Goal: Task Accomplishment & Management: Use online tool/utility

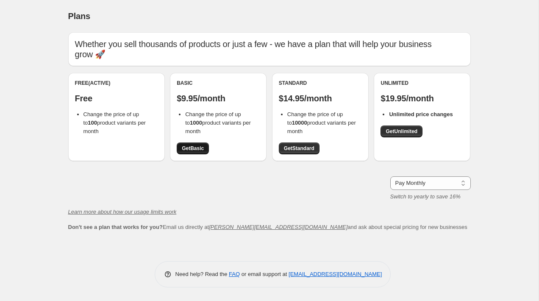
click at [198, 145] on span "Get Basic" at bounding box center [193, 148] width 22 height 7
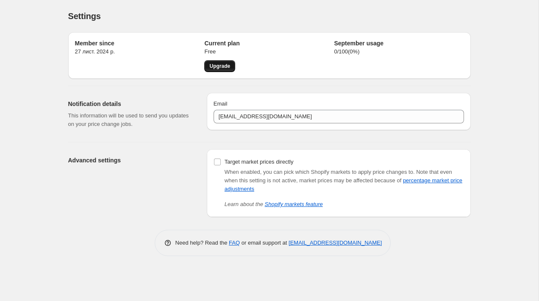
click at [219, 68] on span "Upgrade" at bounding box center [219, 66] width 21 height 7
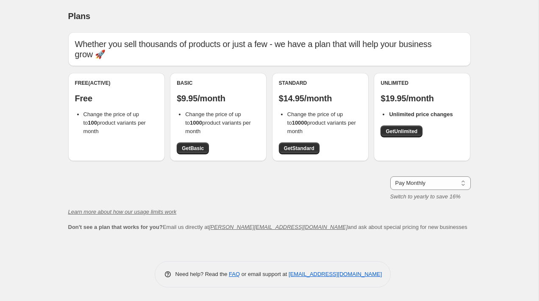
click at [203, 144] on div "Basic $9.95/month Change the price of up to 1000 product variants per month Get…" at bounding box center [218, 117] width 97 height 88
click at [203, 145] on span "Get Basic" at bounding box center [193, 148] width 22 height 7
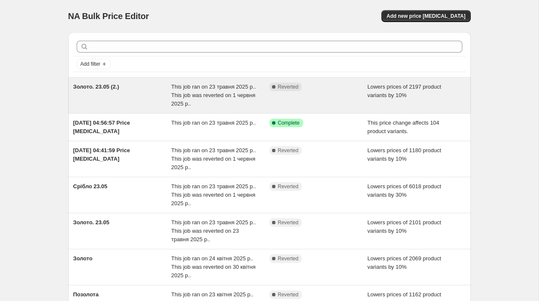
click at [155, 97] on div "Золото. 23.05 (2.)" at bounding box center [122, 95] width 98 height 25
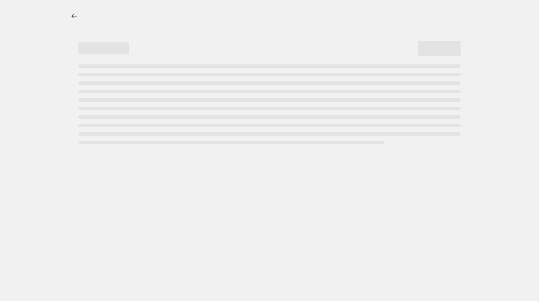
select select "percentage"
select select "title"
select select "contains"
select select "title"
select select "contains"
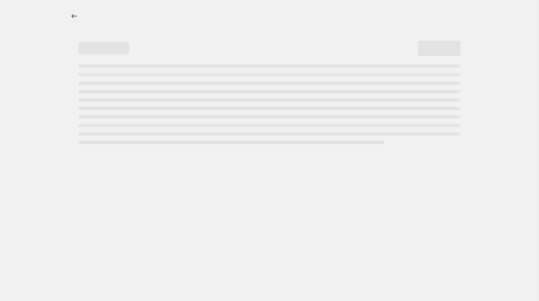
select select "title"
select select "contains"
select select "title"
select select "contains"
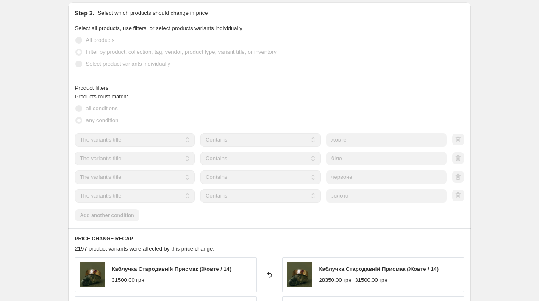
scroll to position [469, 0]
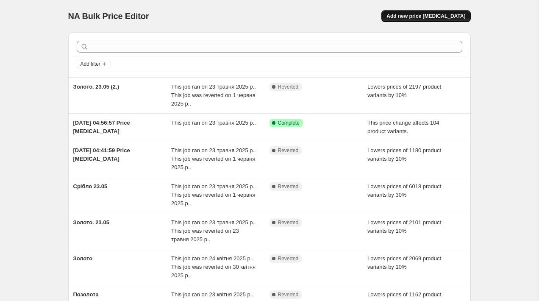
click at [440, 16] on span "Add new price [MEDICAL_DATA]" at bounding box center [426, 16] width 79 height 7
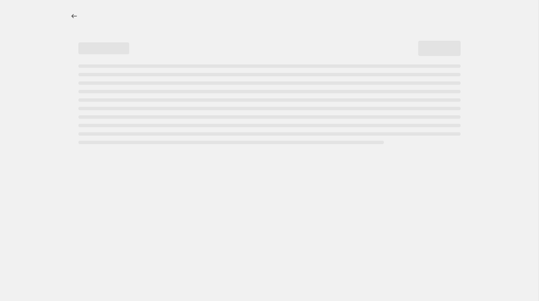
select select "percentage"
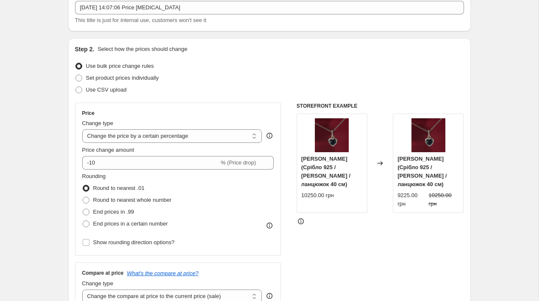
scroll to position [56, 0]
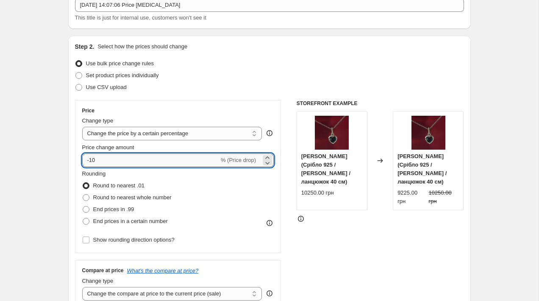
click at [150, 162] on input "-10" at bounding box center [150, 160] width 137 height 14
type input "-19"
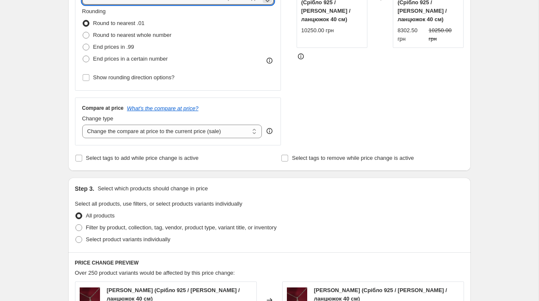
scroll to position [289, 0]
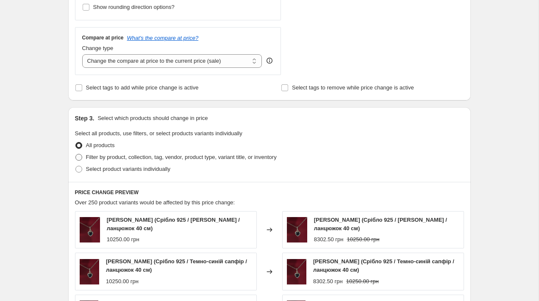
click at [171, 159] on span "Filter by product, collection, tag, vendor, product type, variant title, or inv…" at bounding box center [181, 157] width 191 height 6
click at [76, 154] on input "Filter by product, collection, tag, vendor, product type, variant title, or inv…" at bounding box center [75, 154] width 0 height 0
radio input "true"
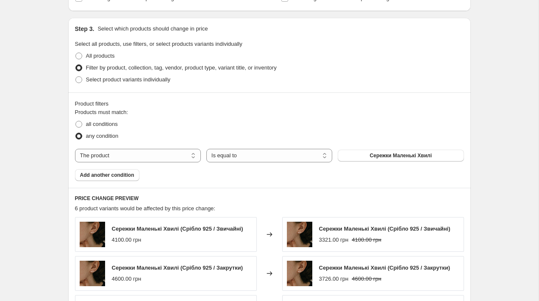
scroll to position [382, 0]
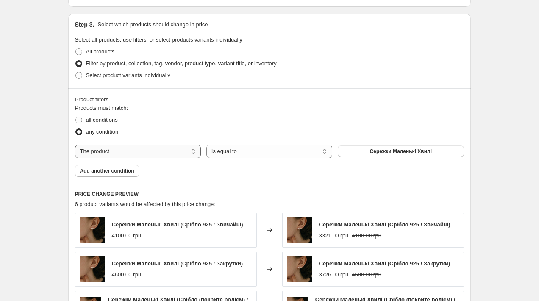
click at [162, 154] on select "The product The product's collection The product's tag The product's vendor The…" at bounding box center [138, 152] width 126 height 14
select select "title"
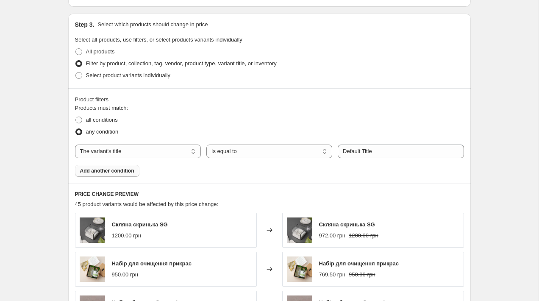
click at [118, 173] on span "Add another condition" at bounding box center [107, 170] width 54 height 7
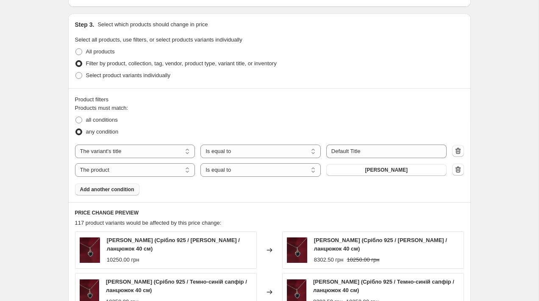
click at [115, 190] on span "Add another condition" at bounding box center [107, 189] width 54 height 7
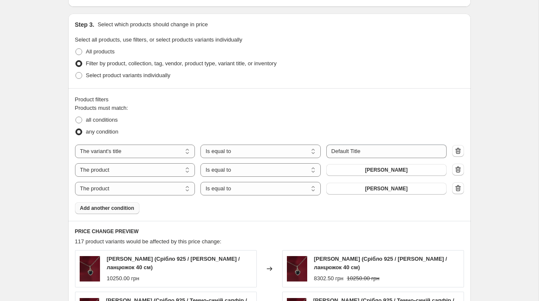
click at [114, 206] on span "Add another condition" at bounding box center [107, 208] width 54 height 7
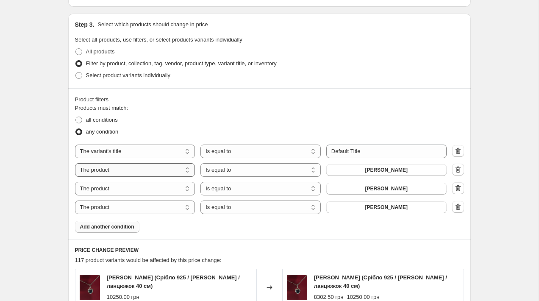
click at [116, 170] on select "The product The product's collection The product's tag The product's vendor The…" at bounding box center [135, 170] width 120 height 14
select select "title"
click at [117, 190] on select "The product The product's collection The product's tag The product's vendor The…" at bounding box center [135, 189] width 120 height 14
select select "title"
click at [119, 207] on select "The product The product's collection The product's tag The product's vendor The…" at bounding box center [135, 208] width 120 height 14
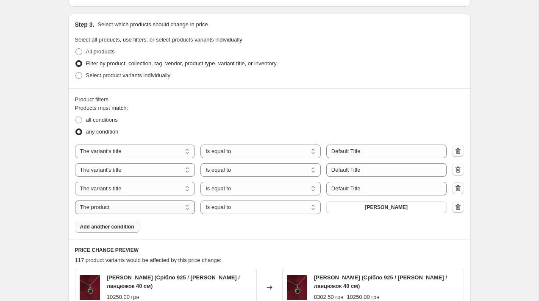
select select "title"
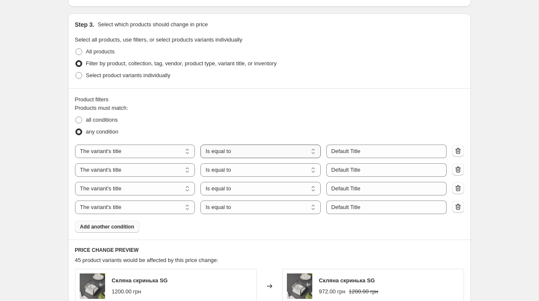
click at [261, 149] on select "Is equal to Is not equal to Contains" at bounding box center [261, 152] width 120 height 14
select select "contains"
click at [231, 170] on select "Is equal to Is not equal to Contains" at bounding box center [261, 170] width 120 height 14
select select "contains"
click at [226, 190] on select "Is equal to Is not equal to Contains" at bounding box center [261, 189] width 120 height 14
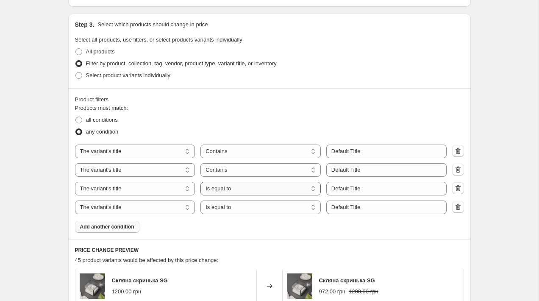
select select "contains"
click at [220, 208] on select "Is equal to Is not equal to Contains" at bounding box center [261, 208] width 120 height 14
select select "contains"
click at [371, 143] on div "Products must match: all conditions any condition The product The product's col…" at bounding box center [269, 168] width 389 height 129
click at [370, 145] on input "Default Title" at bounding box center [386, 152] width 120 height 14
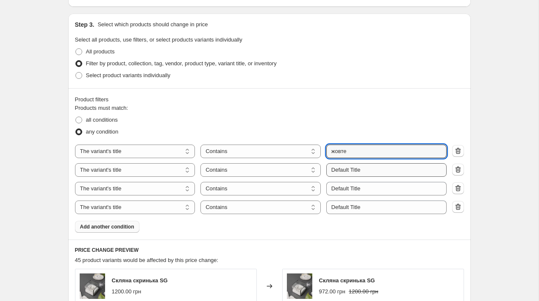
type input "жовте"
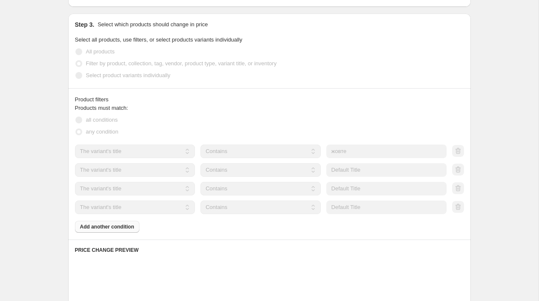
click at [351, 177] on div "The product The product's collection The product's tag The product's vendor The…" at bounding box center [269, 180] width 389 height 70
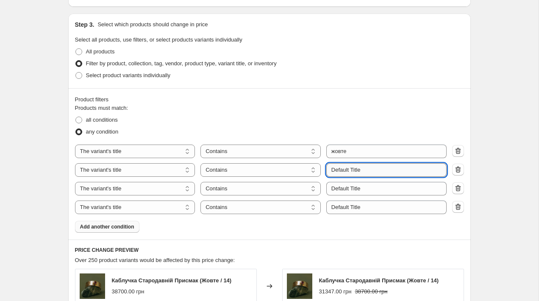
click at [353, 171] on input "Default Title" at bounding box center [386, 170] width 120 height 14
type input "біле"
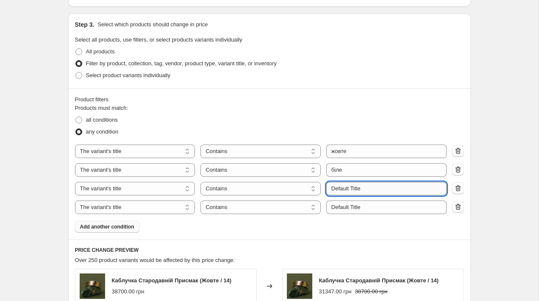
click at [365, 184] on input "Default Title" at bounding box center [386, 189] width 120 height 14
type input "е"
type input "червоне"
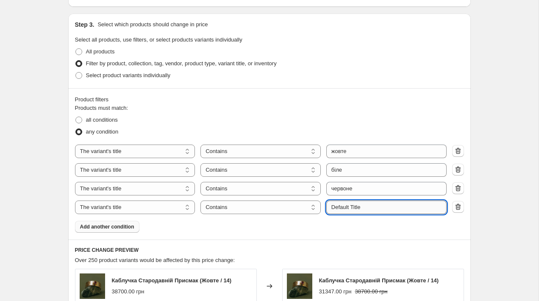
click at [348, 207] on input "Default Title" at bounding box center [386, 208] width 120 height 14
type input "золото"
click at [346, 122] on div "all conditions" at bounding box center [269, 120] width 389 height 12
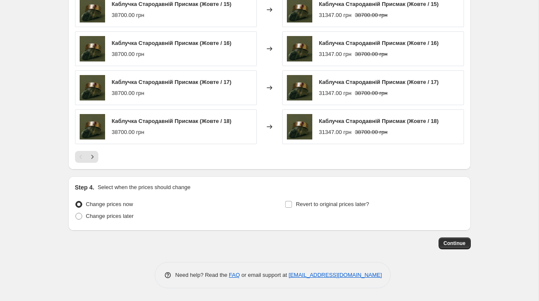
scroll to position [696, 0]
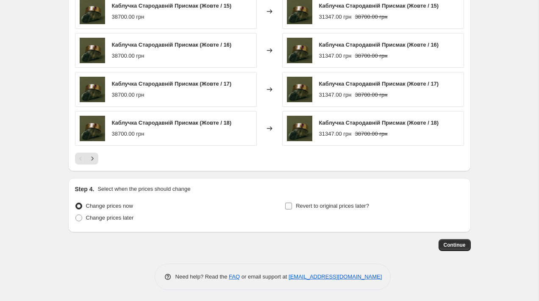
click at [332, 205] on span "Revert to original prices later?" at bounding box center [332, 206] width 73 height 6
click at [292, 205] on input "Revert to original prices later?" at bounding box center [288, 206] width 7 height 7
checkbox input "true"
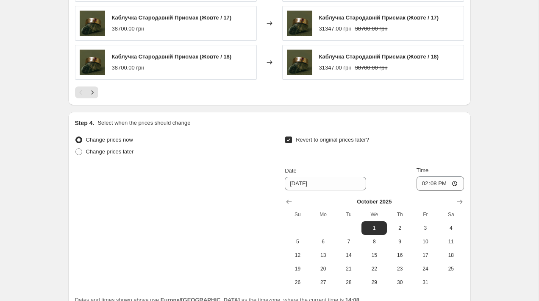
scroll to position [770, 0]
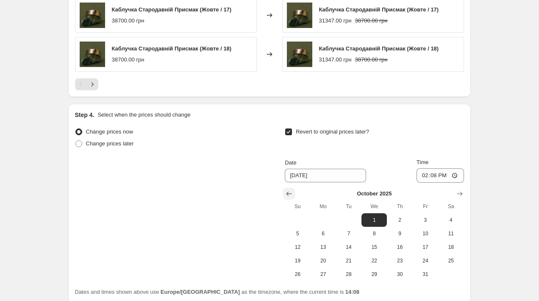
click at [289, 195] on icon "Show previous month, September 2025" at bounding box center [289, 193] width 8 height 8
click at [457, 195] on icon "Show next month, October 2025" at bounding box center [460, 193] width 8 height 8
click at [377, 220] on span "1" at bounding box center [374, 220] width 19 height 7
click at [432, 175] on input "14:08" at bounding box center [440, 175] width 47 height 14
type input "00:01"
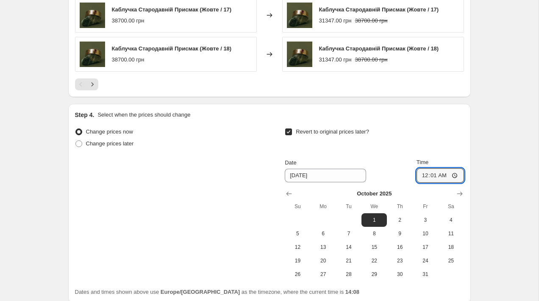
click at [408, 144] on div "Revert to original prices later?" at bounding box center [374, 138] width 179 height 25
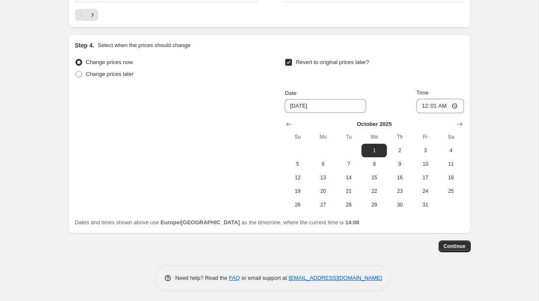
scroll to position [843, 0]
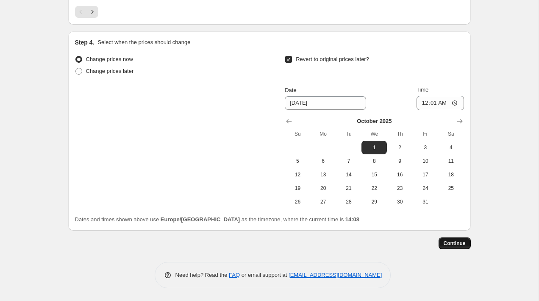
click at [453, 245] on span "Continue" at bounding box center [455, 243] width 22 height 7
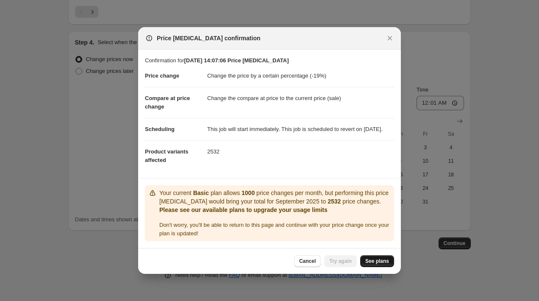
click at [381, 267] on link "See plans" at bounding box center [377, 261] width 34 height 12
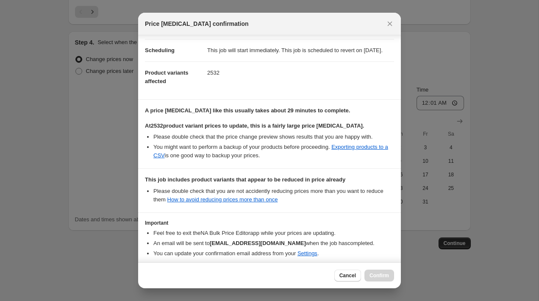
scroll to position [111, 0]
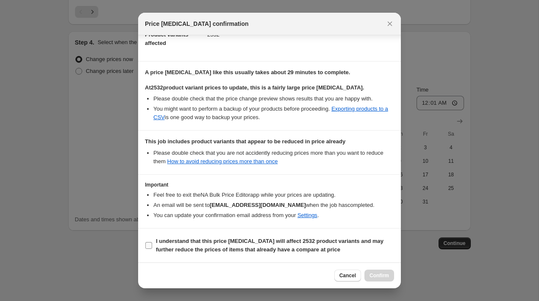
click at [308, 254] on label "I understand that this price change job will affect 2532 product variants and m…" at bounding box center [269, 245] width 249 height 20
click at [152, 249] on input "I understand that this price change job will affect 2532 product variants and m…" at bounding box center [148, 245] width 7 height 7
checkbox input "true"
click at [382, 278] on span "Confirm" at bounding box center [379, 275] width 19 height 7
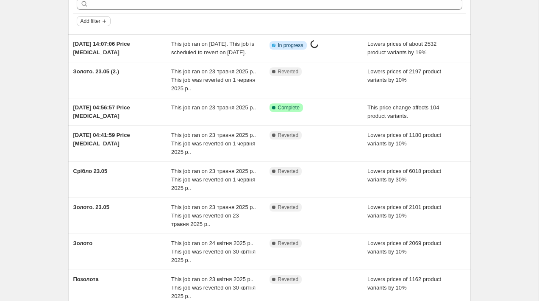
scroll to position [48, 0]
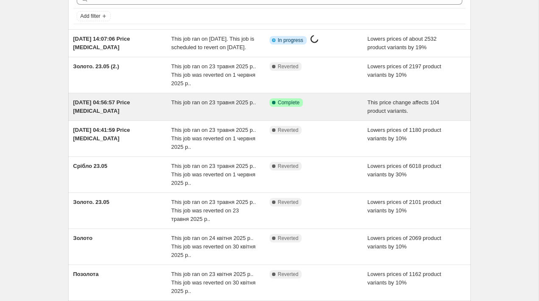
click at [111, 115] on div "[DATE] 04:56:57 Price [MEDICAL_DATA]" at bounding box center [122, 106] width 98 height 17
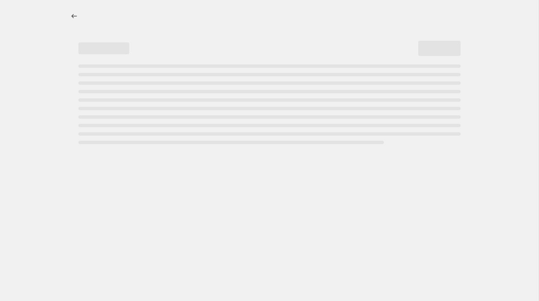
select select "ecap"
select select "collection"
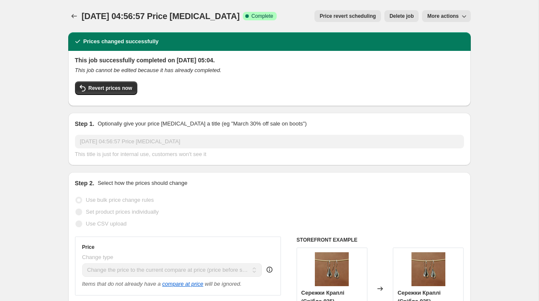
select select "ecap"
select select "collection"
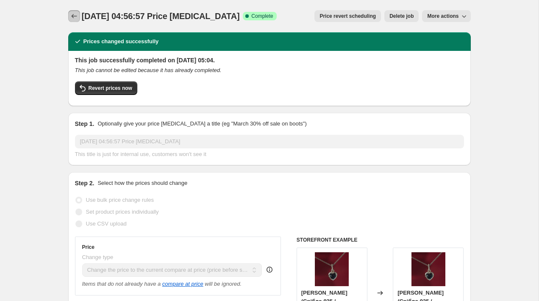
click at [71, 12] on button "Price change jobs" at bounding box center [74, 16] width 12 height 12
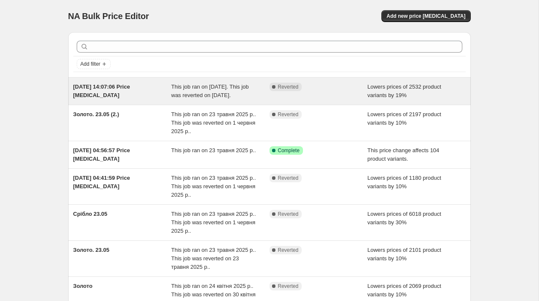
click at [149, 98] on div "[DATE] 14:07:06 Price [MEDICAL_DATA]" at bounding box center [122, 91] width 98 height 17
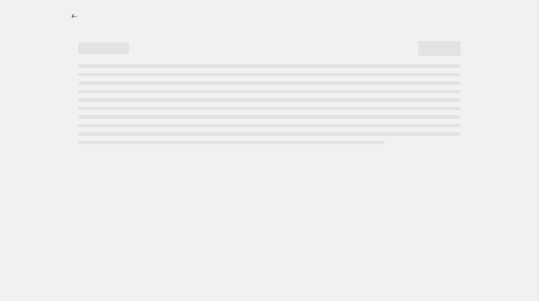
select select "percentage"
select select "title"
select select "contains"
select select "title"
select select "contains"
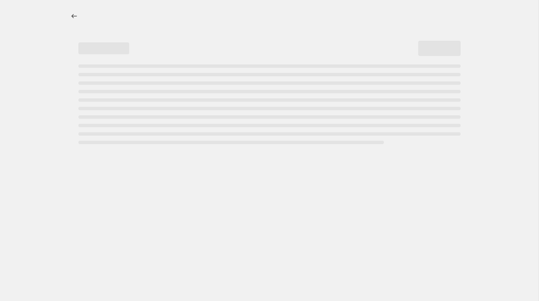
select select "title"
select select "contains"
select select "title"
select select "contains"
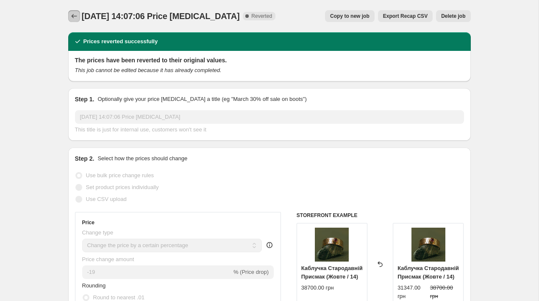
click at [74, 19] on icon "Price change jobs" at bounding box center [74, 16] width 8 height 8
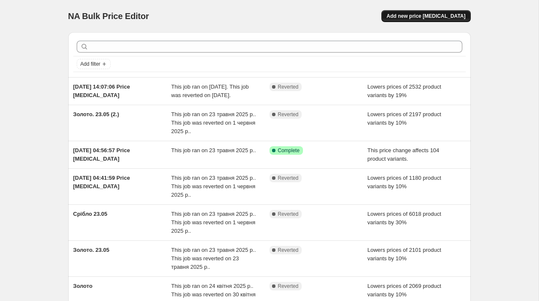
click at [436, 16] on span "Add new price [MEDICAL_DATA]" at bounding box center [426, 16] width 79 height 7
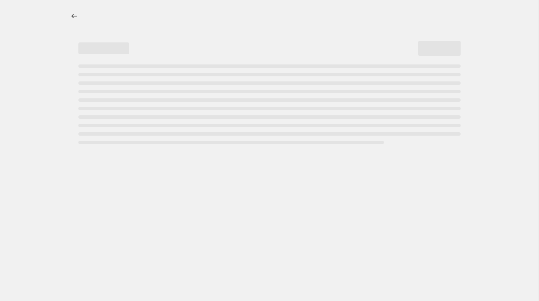
select select "percentage"
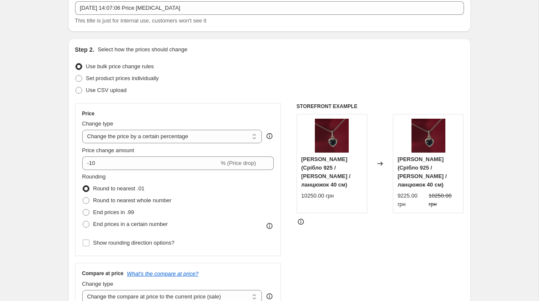
scroll to position [54, 0]
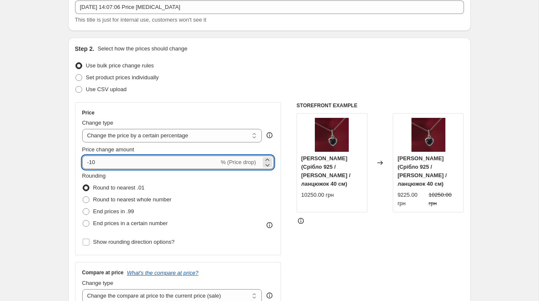
click at [136, 165] on input "-10" at bounding box center [150, 163] width 137 height 14
type input "-11"
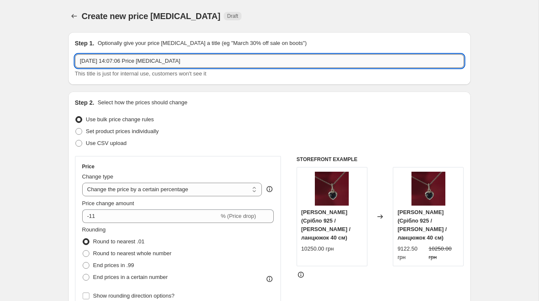
click at [117, 60] on input "[DATE] 14:07:06 Price [MEDICAL_DATA]" at bounding box center [269, 61] width 389 height 14
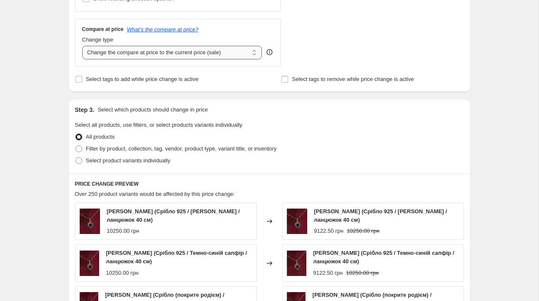
scroll to position [357, 0]
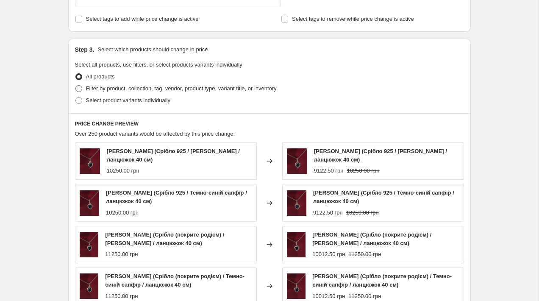
type input "11% Золото / 24.09"
click at [113, 87] on span "Filter by product, collection, tag, vendor, product type, variant title, or inv…" at bounding box center [181, 88] width 191 height 6
click at [76, 86] on input "Filter by product, collection, tag, vendor, product type, variant title, or inv…" at bounding box center [75, 85] width 0 height 0
radio input "true"
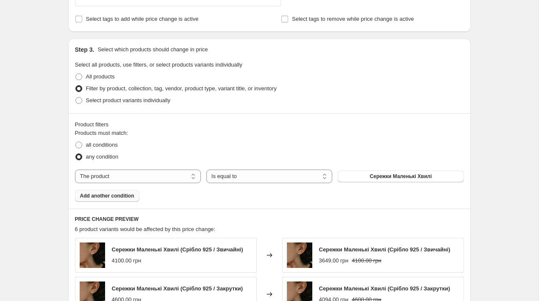
click at [120, 195] on span "Add another condition" at bounding box center [107, 195] width 54 height 7
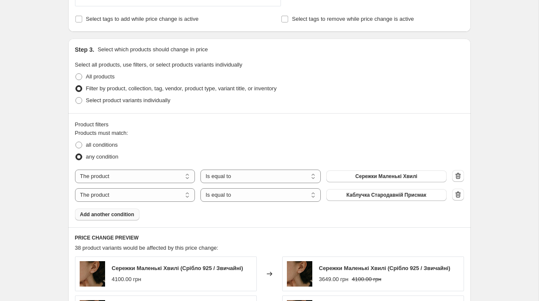
click at [106, 215] on span "Add another condition" at bounding box center [107, 214] width 54 height 7
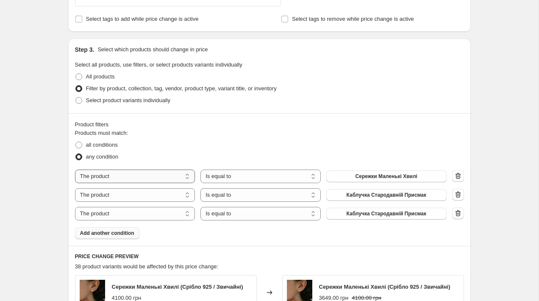
click at [109, 178] on select "The product The product's collection The product's tag The product's vendor The…" at bounding box center [135, 177] width 120 height 14
click at [100, 144] on span "all conditions" at bounding box center [102, 145] width 32 height 6
click at [76, 142] on input "all conditions" at bounding box center [75, 142] width 0 height 0
radio input "true"
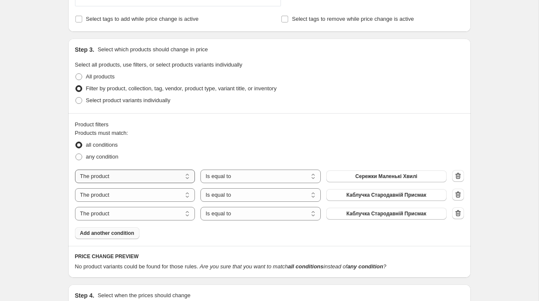
click at [103, 179] on select "The product The product's collection The product's tag The product's vendor The…" at bounding box center [135, 177] width 120 height 14
select select "title"
click at [111, 195] on select "The product The product's collection The product's tag The product's vendor The…" at bounding box center [135, 195] width 120 height 14
select select "title"
click at [120, 215] on select "The product The product's collection The product's tag The product's vendor The…" at bounding box center [135, 214] width 120 height 14
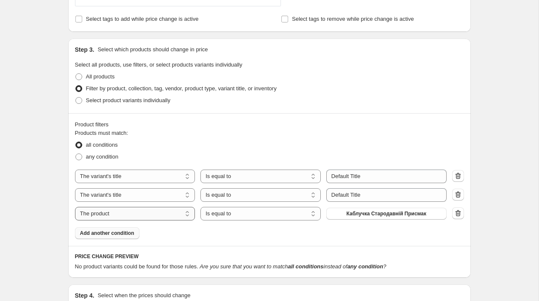
select select "title"
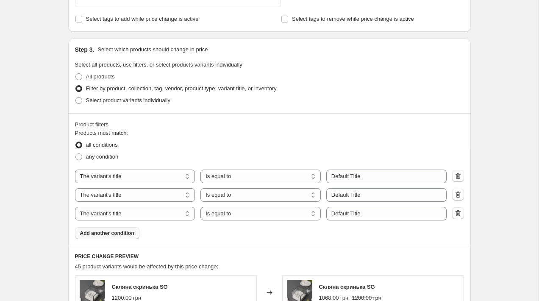
click at [120, 235] on span "Add another condition" at bounding box center [107, 233] width 54 height 7
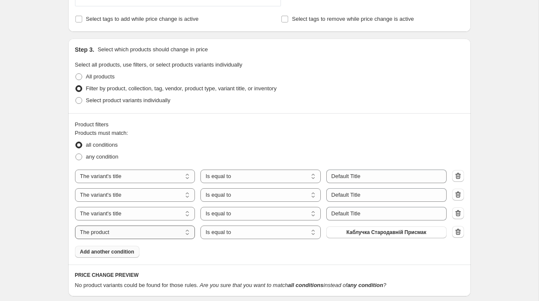
click at [131, 233] on select "The product The product's collection The product's tag The product's vendor The…" at bounding box center [135, 233] width 120 height 14
select select "title"
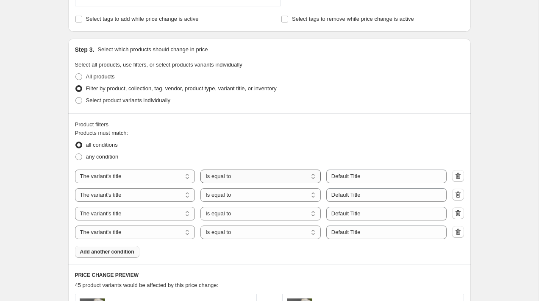
click at [240, 175] on select "Is equal to Is not equal to Contains" at bounding box center [261, 177] width 120 height 14
select select "contains"
click at [229, 195] on select "Is equal to Is not equal to Contains" at bounding box center [261, 195] width 120 height 14
select select "contains"
click at [229, 212] on select "Is equal to Is not equal to Contains" at bounding box center [261, 214] width 120 height 14
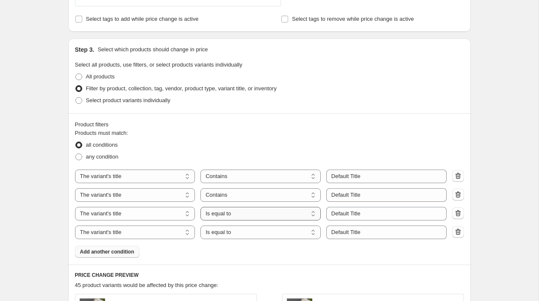
select select "contains"
click at [228, 233] on select "Is equal to Is not equal to Contains" at bounding box center [261, 233] width 120 height 14
select select "contains"
click at [353, 176] on input "Default Title" at bounding box center [386, 177] width 120 height 14
type input "Біле"
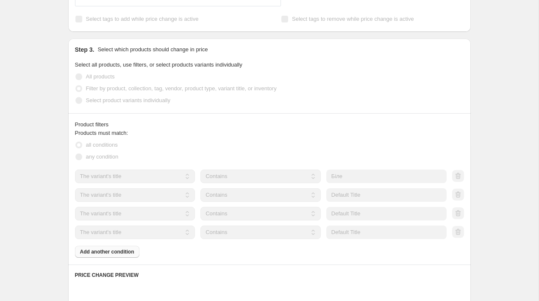
click at [357, 203] on div "The product The product's collection The product's tag The product's vendor The…" at bounding box center [269, 205] width 389 height 70
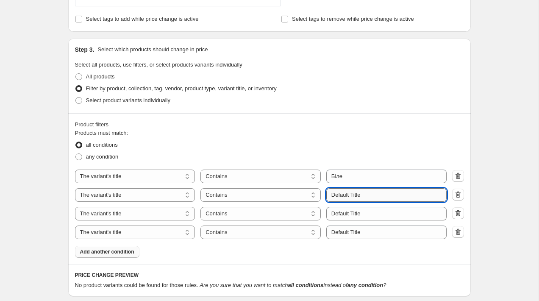
click at [359, 193] on input "Default Title" at bounding box center [386, 195] width 120 height 14
type input "Жовте"
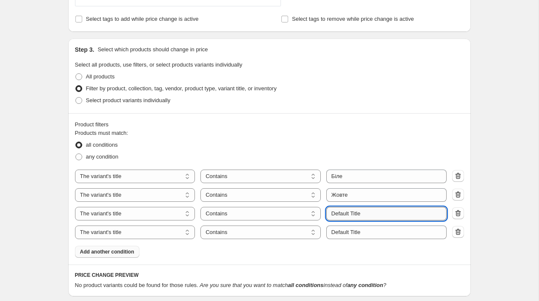
click at [354, 216] on input "Default Title" at bounding box center [386, 214] width 120 height 14
type input "Червоне"
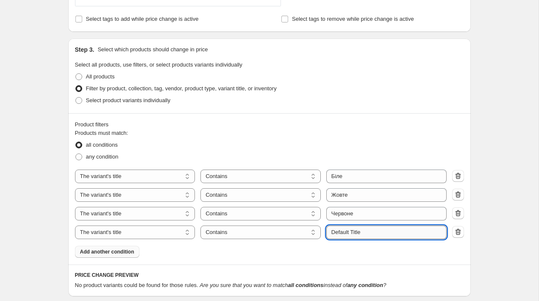
click at [355, 232] on input "Default Title" at bounding box center [386, 233] width 120 height 14
type input "Золото"
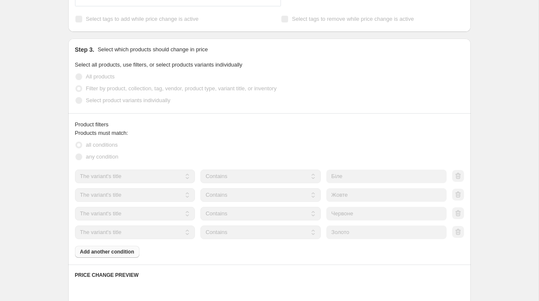
click at [353, 242] on div "Products must match: all conditions any condition The product The product's col…" at bounding box center [269, 193] width 389 height 129
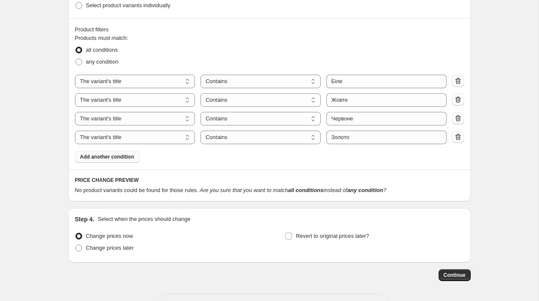
scroll to position [484, 0]
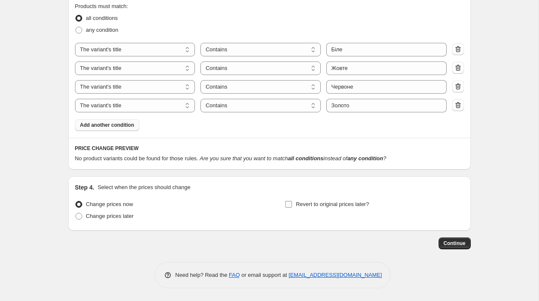
click at [306, 207] on span "Revert to original prices later?" at bounding box center [332, 204] width 73 height 6
click at [292, 207] on input "Revert to original prices later?" at bounding box center [288, 204] width 7 height 7
checkbox input "true"
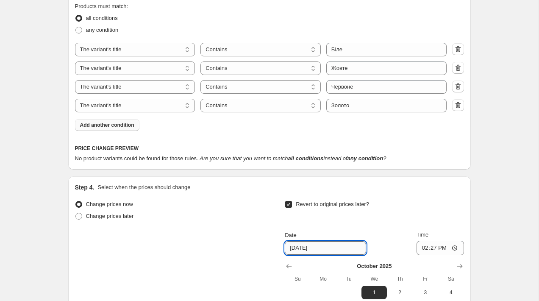
click at [330, 251] on input "10/1/2025" at bounding box center [325, 248] width 81 height 14
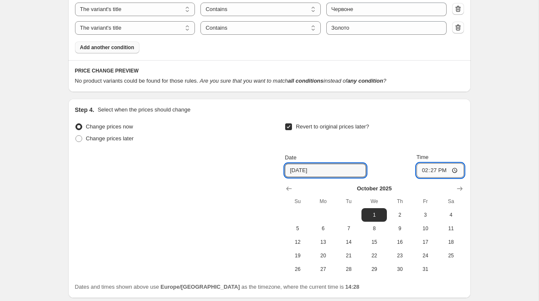
click at [430, 173] on input "14:27" at bounding box center [440, 170] width 47 height 14
type input "00:01"
click at [389, 101] on div "Step 4. Select when the prices should change Change prices now Change prices la…" at bounding box center [269, 198] width 403 height 199
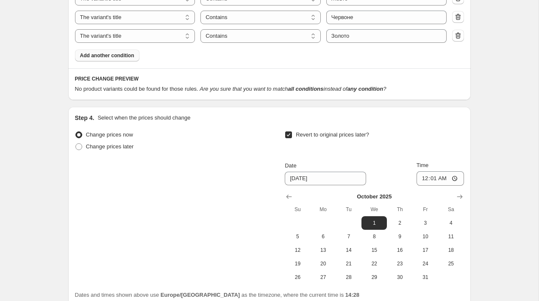
scroll to position [629, 0]
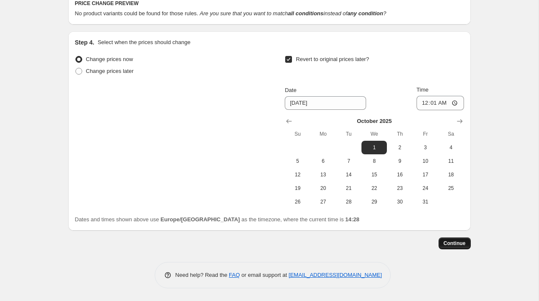
click at [459, 247] on button "Continue" at bounding box center [455, 243] width 32 height 12
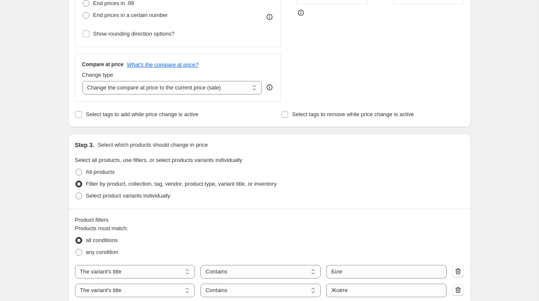
scroll to position [524, 0]
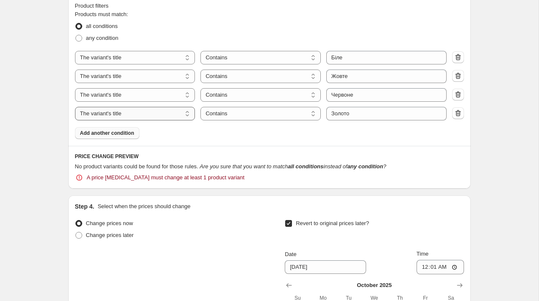
click at [167, 113] on select "The product The product's collection The product's tag The product's vendor The…" at bounding box center [135, 114] width 120 height 14
click at [105, 39] on span "any condition" at bounding box center [102, 38] width 33 height 6
click at [76, 35] on input "any condition" at bounding box center [75, 35] width 0 height 0
radio input "true"
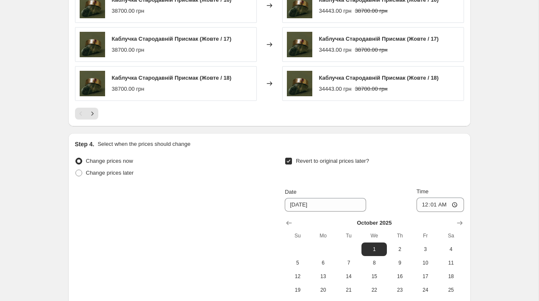
scroll to position [631, 0]
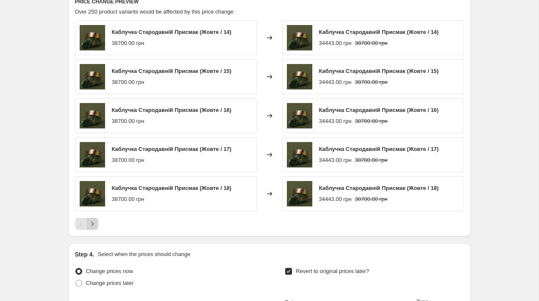
click at [95, 225] on icon "Next" at bounding box center [92, 224] width 8 height 8
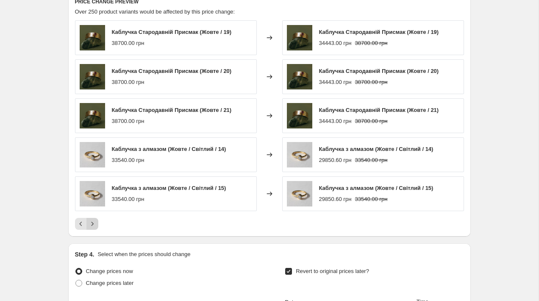
click at [95, 225] on icon "Next" at bounding box center [92, 224] width 8 height 8
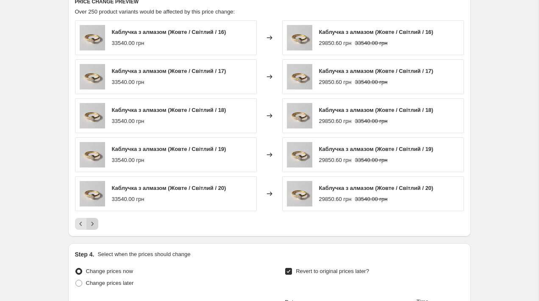
click at [95, 225] on icon "Next" at bounding box center [92, 224] width 8 height 8
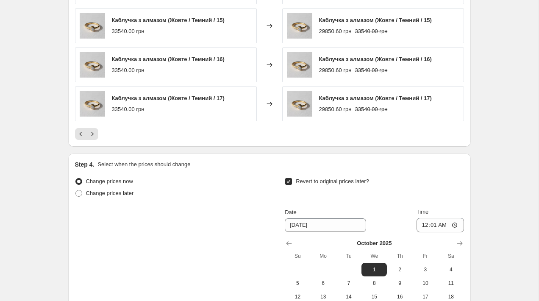
scroll to position [843, 0]
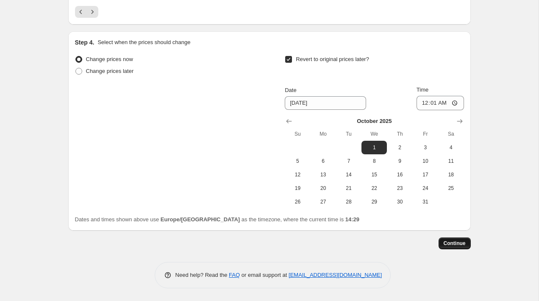
click at [452, 245] on span "Continue" at bounding box center [455, 243] width 22 height 7
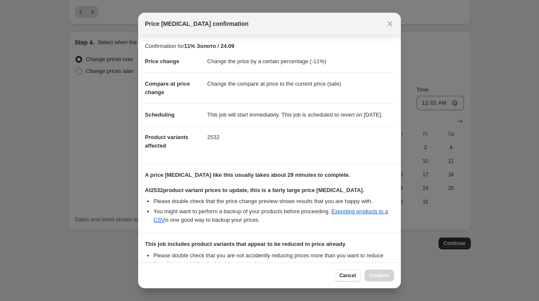
scroll to position [111, 0]
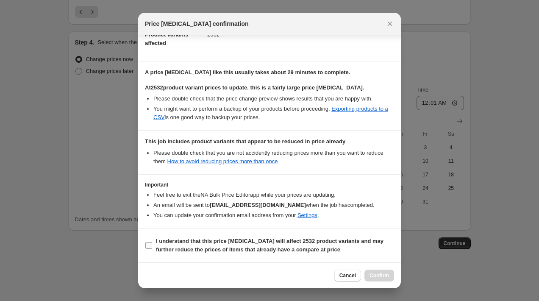
click at [227, 245] on span "I understand that this price change job will affect 2532 product variants and m…" at bounding box center [275, 245] width 238 height 17
click at [152, 245] on input "I understand that this price change job will affect 2532 product variants and m…" at bounding box center [148, 245] width 7 height 7
checkbox input "true"
click at [371, 276] on span "Confirm" at bounding box center [379, 275] width 19 height 7
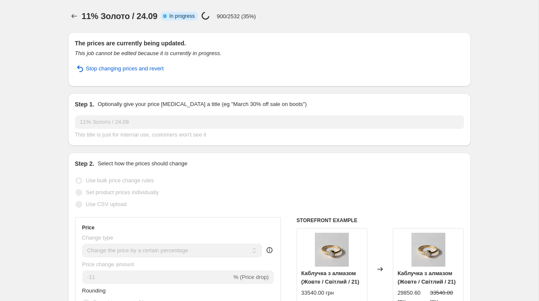
click at [381, 18] on div "11% Золото / 24.09 Info Partially complete In progress Price change job in prog…" at bounding box center [276, 16] width 389 height 12
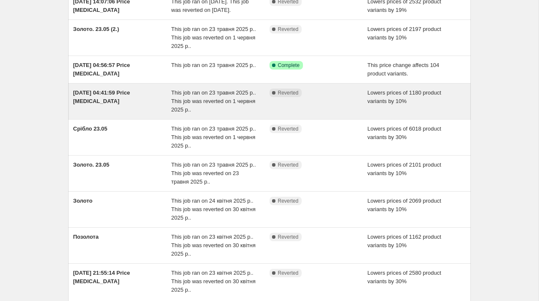
scroll to position [114, 0]
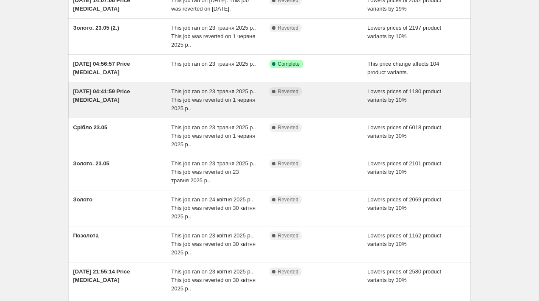
click at [114, 113] on div "[DATE] 04:41:59 Price [MEDICAL_DATA]" at bounding box center [122, 99] width 98 height 25
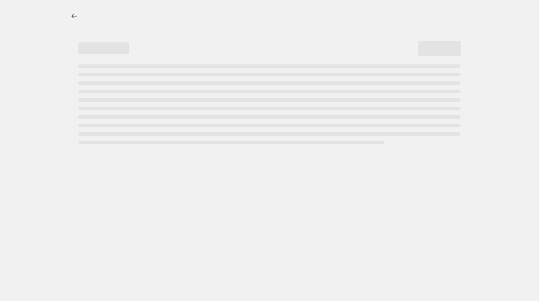
select select "percentage"
select select "title"
select select "contains"
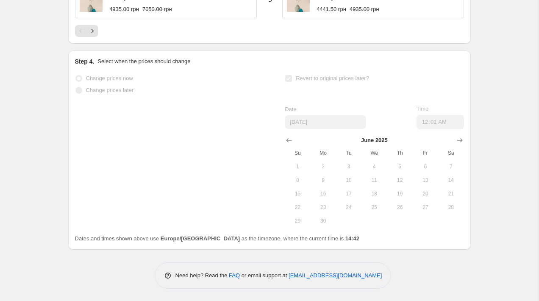
scroll to position [437, 0]
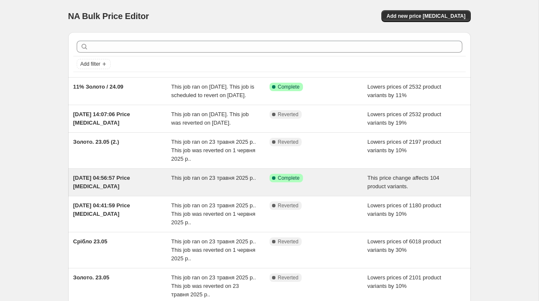
click at [126, 189] on span "[DATE] 04:56:57 Price [MEDICAL_DATA]" at bounding box center [101, 182] width 57 height 15
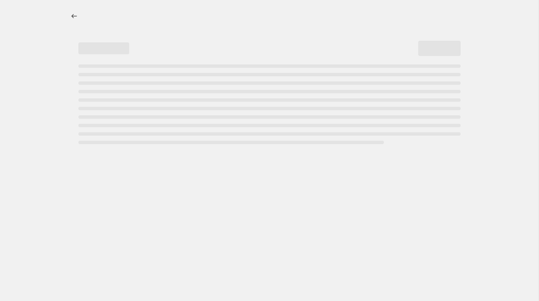
select select "ecap"
select select "collection"
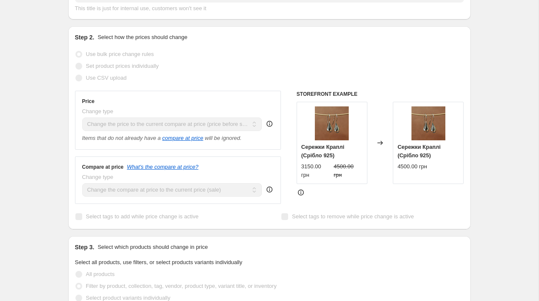
scroll to position [145, 0]
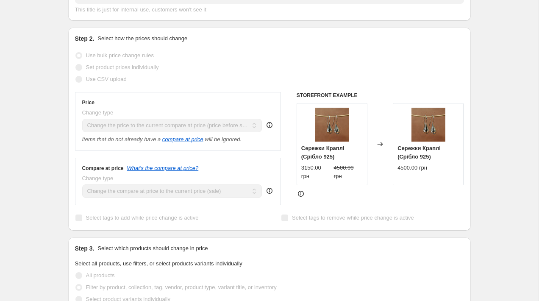
select select "ecap"
select select "collection"
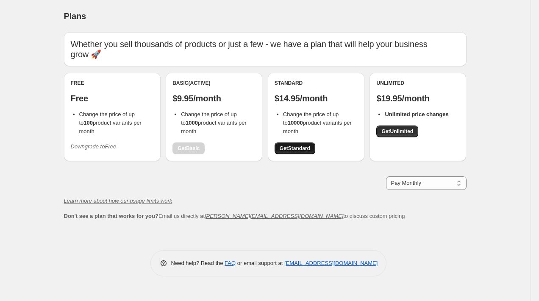
click at [286, 145] on span "Get Standard" at bounding box center [295, 148] width 31 height 7
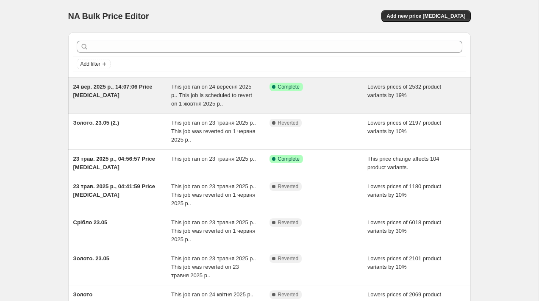
click at [167, 104] on div "24 вер. 2025 р., 14:07:06 Price [MEDICAL_DATA]" at bounding box center [122, 95] width 98 height 25
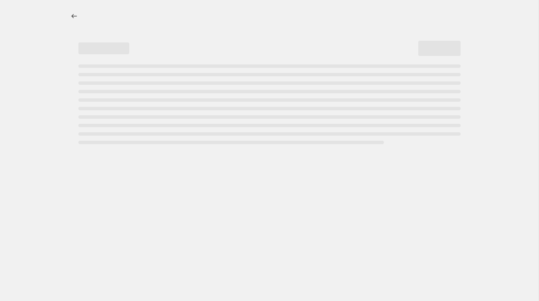
select select "percentage"
select select "title"
select select "contains"
select select "title"
select select "contains"
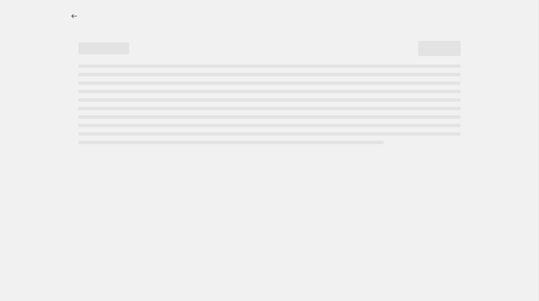
select select "title"
select select "contains"
select select "title"
select select "contains"
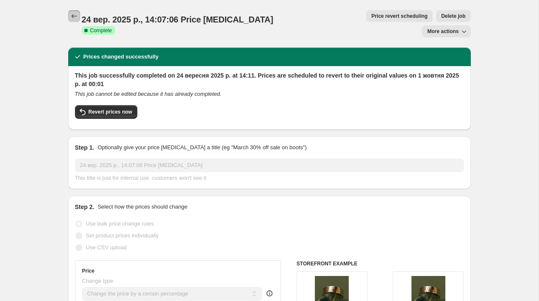
click at [75, 18] on icon "Price change jobs" at bounding box center [74, 16] width 8 height 8
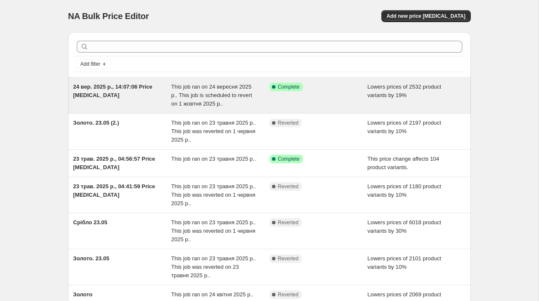
click at [310, 98] on div "Success Complete Complete" at bounding box center [319, 95] width 98 height 25
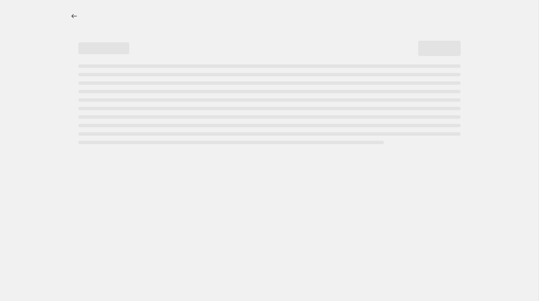
select select "percentage"
select select "title"
select select "contains"
select select "title"
select select "contains"
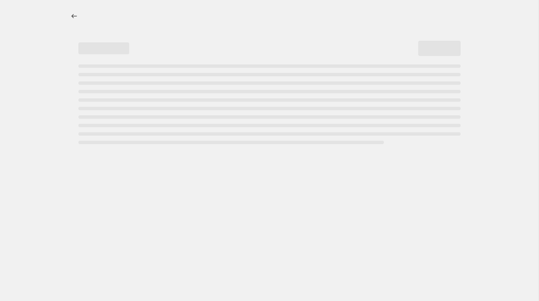
select select "title"
select select "contains"
select select "title"
select select "contains"
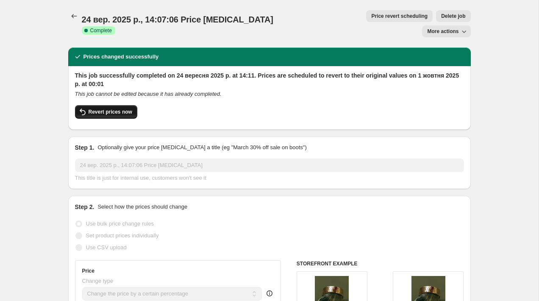
click at [120, 109] on span "Revert prices now" at bounding box center [111, 112] width 44 height 7
checkbox input "false"
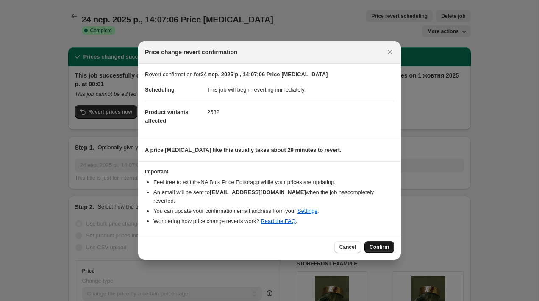
click at [382, 247] on span "Confirm" at bounding box center [379, 247] width 19 height 7
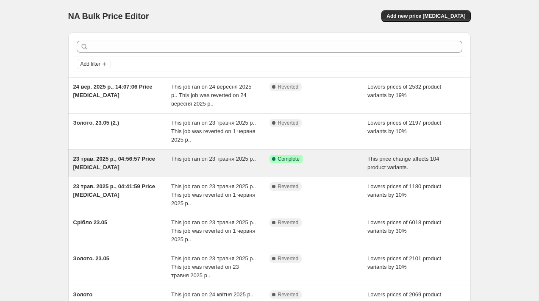
click at [125, 165] on div "[DATE] 04:56:57 Price [MEDICAL_DATA]" at bounding box center [122, 163] width 98 height 17
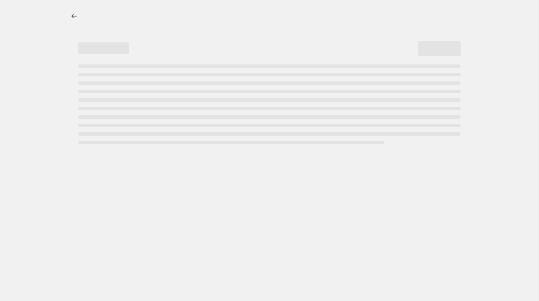
select select "ecap"
select select "collection"
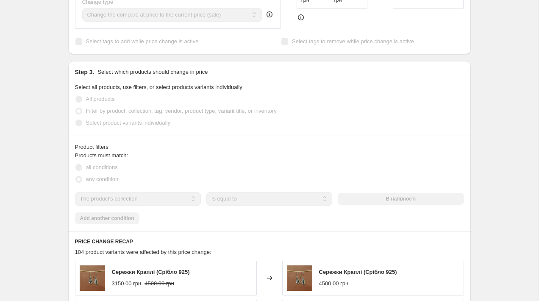
scroll to position [337, 0]
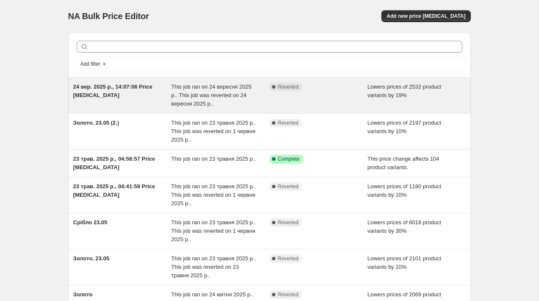
click at [123, 97] on div "24 вер. 2025 р., 14:07:06 Price [MEDICAL_DATA]" at bounding box center [122, 95] width 98 height 25
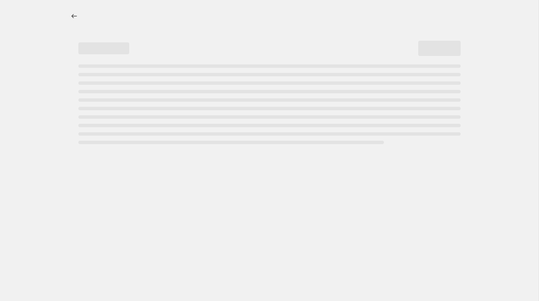
select select "percentage"
select select "title"
select select "contains"
select select "title"
select select "contains"
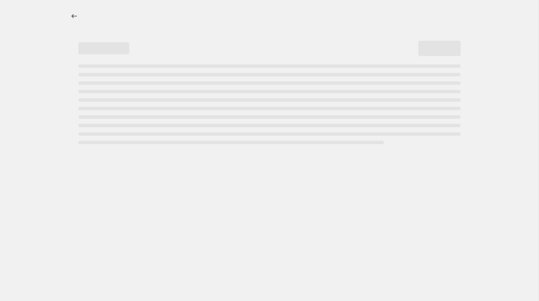
select select "title"
select select "contains"
select select "title"
select select "contains"
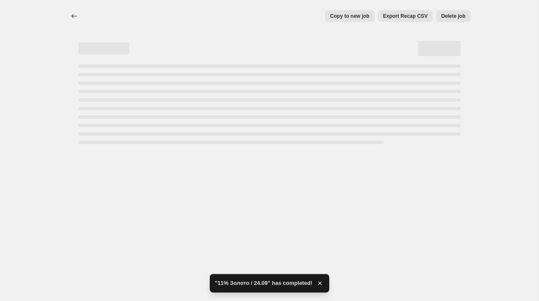
select select "percentage"
select select "title"
select select "contains"
select select "title"
select select "contains"
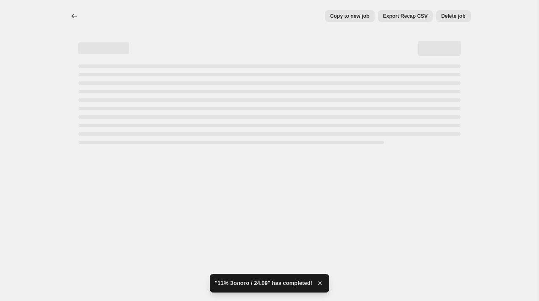
select select "title"
select select "contains"
select select "title"
select select "contains"
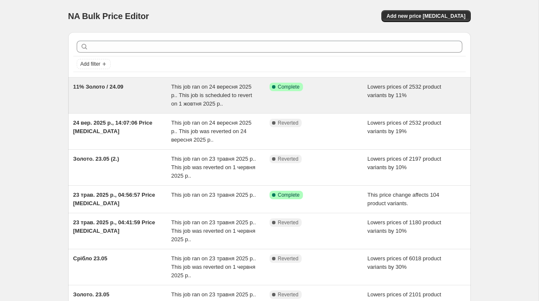
click at [159, 89] on div "11% Золото / 24.09" at bounding box center [122, 95] width 98 height 25
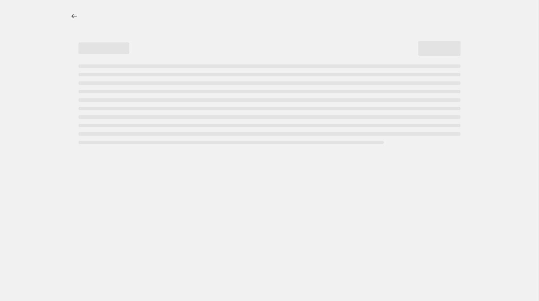
select select "percentage"
select select "title"
select select "contains"
select select "title"
select select "contains"
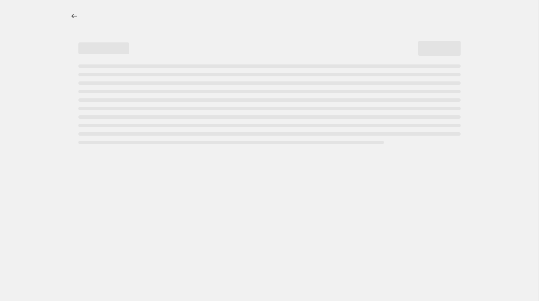
select select "title"
select select "contains"
select select "title"
select select "contains"
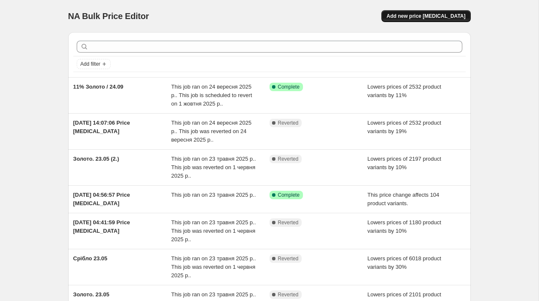
click at [441, 21] on button "Add new price [MEDICAL_DATA]" at bounding box center [426, 16] width 89 height 12
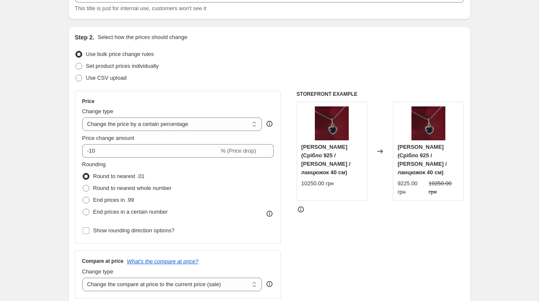
scroll to position [71, 0]
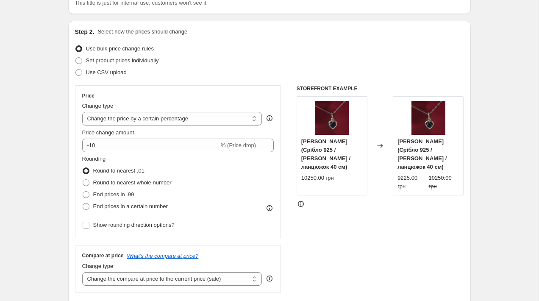
click at [198, 98] on div "Price" at bounding box center [178, 95] width 192 height 7
click at [191, 120] on select "Change the price to a certain amount Change the price by a certain amount Chang…" at bounding box center [172, 119] width 180 height 14
select select "ecap"
click at [82, 112] on select "Change the price to a certain amount Change the price by a certain amount Chang…" at bounding box center [172, 119] width 180 height 14
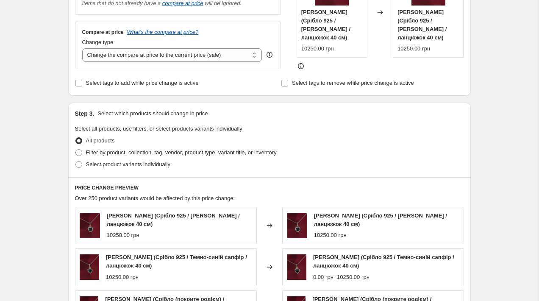
scroll to position [205, 0]
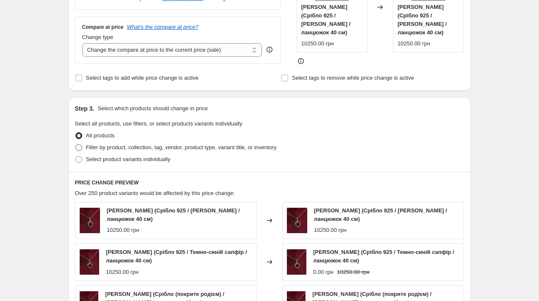
click at [193, 145] on span "Filter by product, collection, tag, vendor, product type, variant title, or inv…" at bounding box center [181, 147] width 191 height 6
click at [76, 145] on input "Filter by product, collection, tag, vendor, product type, variant title, or inv…" at bounding box center [75, 144] width 0 height 0
radio input "true"
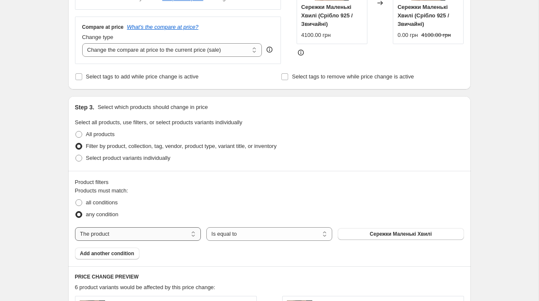
click at [163, 232] on select "The product The product's collection The product's tag The product's vendor The…" at bounding box center [138, 234] width 126 height 14
select select "collection"
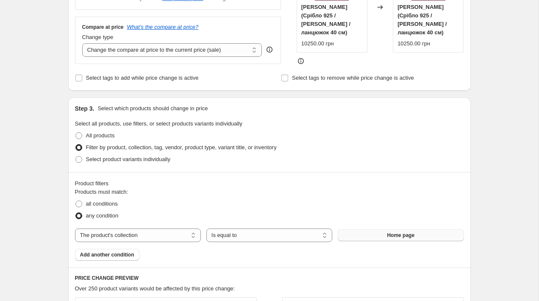
click at [390, 236] on span "Home page" at bounding box center [401, 235] width 28 height 7
click at [357, 219] on div "any condition" at bounding box center [269, 216] width 389 height 12
click at [360, 239] on button "Home page" at bounding box center [401, 235] width 126 height 12
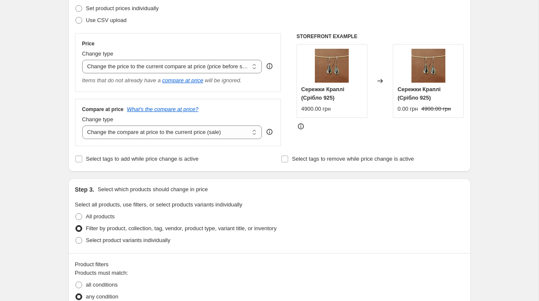
scroll to position [0, 0]
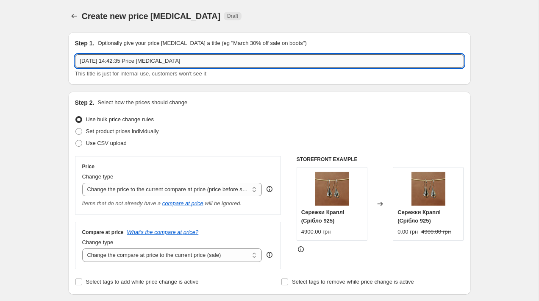
click at [181, 60] on input "[DATE] 14:42:35 Price [MEDICAL_DATA]" at bounding box center [269, 61] width 389 height 14
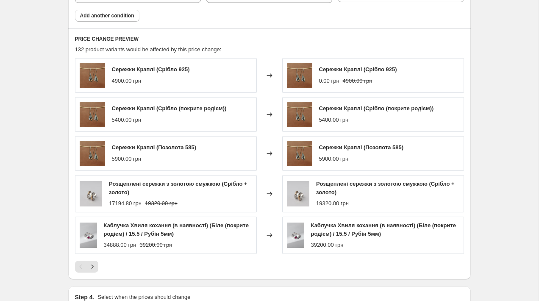
scroll to position [540, 0]
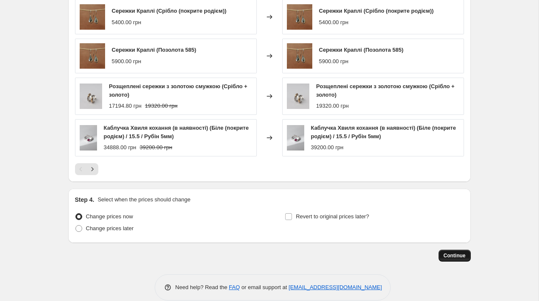
type input "Наявність / повернення"
click at [452, 259] on span "Continue" at bounding box center [455, 255] width 22 height 7
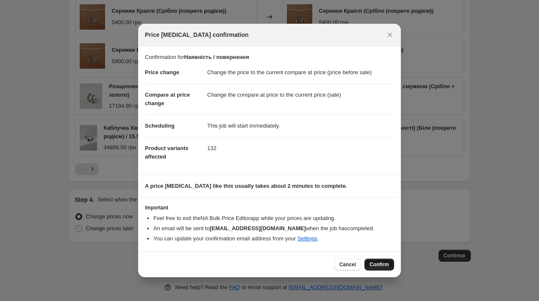
click at [384, 263] on span "Confirm" at bounding box center [379, 264] width 19 height 7
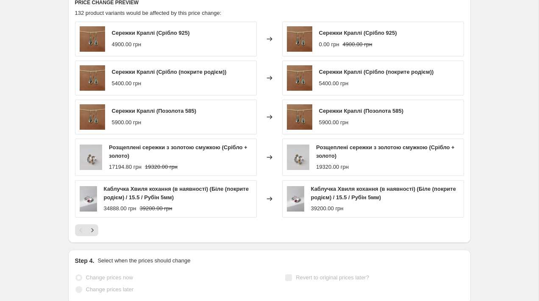
scroll to position [563, 0]
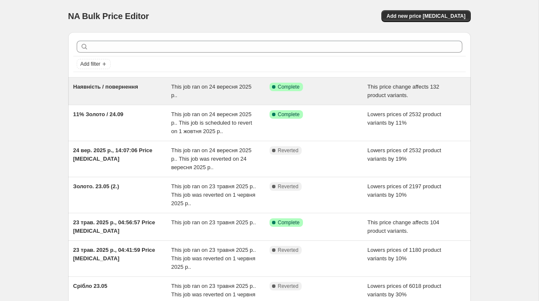
click at [183, 95] on div "This job ran on 24 вересня 2025 р.." at bounding box center [220, 91] width 98 height 17
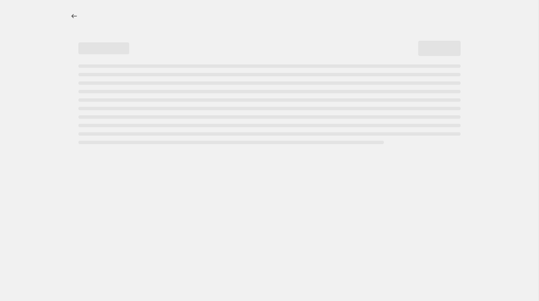
select select "ecap"
select select "collection"
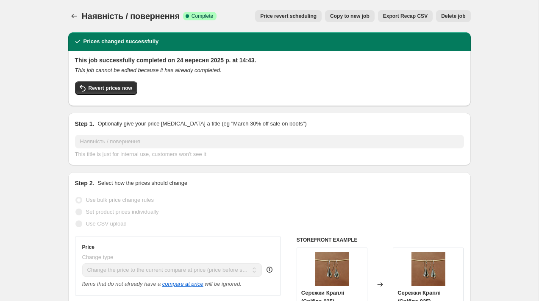
scroll to position [346, 0]
